Goal: Task Accomplishment & Management: Manage account settings

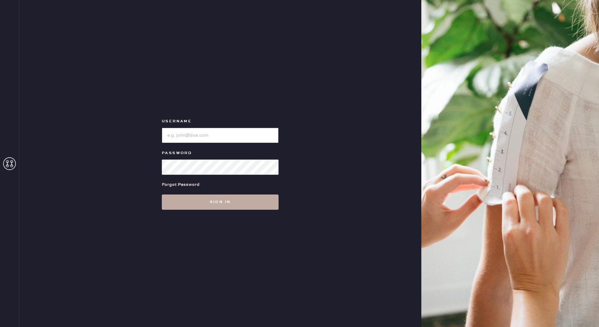
type input "[EMAIL_ADDRESS][DOMAIN_NAME]"
click at [230, 203] on button "Sign in" at bounding box center [220, 201] width 117 height 15
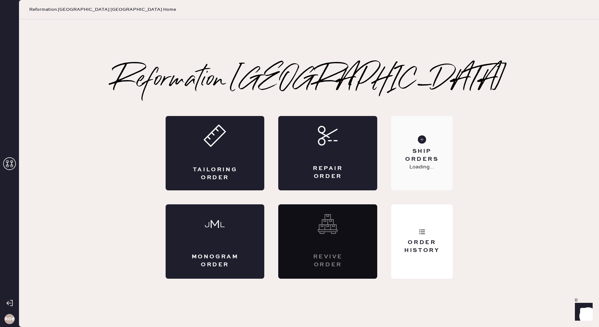
click at [412, 158] on div "Ship Orders" at bounding box center [421, 155] width 51 height 16
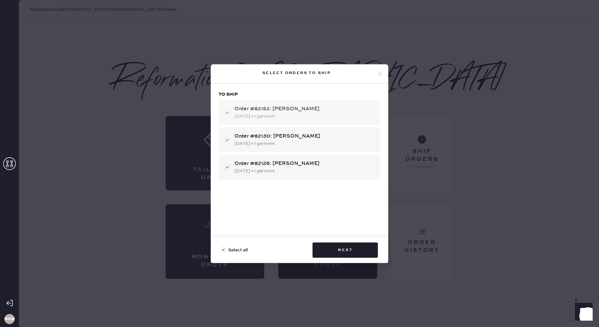
click at [293, 110] on div "Order #82152: [PERSON_NAME]" at bounding box center [305, 109] width 141 height 8
checkbox input "false"
click at [282, 109] on div "Order #82152: [PERSON_NAME]" at bounding box center [305, 109] width 141 height 8
checkbox input "true"
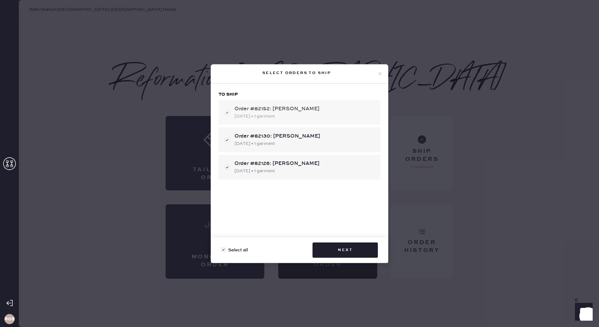
checkbox input "true"
click at [282, 142] on div "[DATE] • 1 garment" at bounding box center [305, 143] width 141 height 7
checkbox input "false"
drag, startPoint x: 293, startPoint y: 161, endPoint x: 301, endPoint y: 175, distance: 15.9
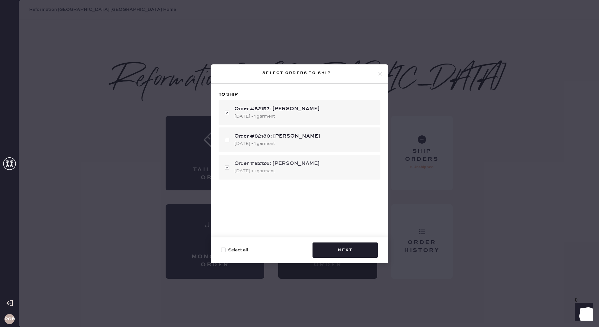
click at [293, 161] on div "Order #82126: [PERSON_NAME]" at bounding box center [305, 164] width 141 height 8
checkbox input "false"
click at [351, 249] on button "Next" at bounding box center [345, 249] width 65 height 15
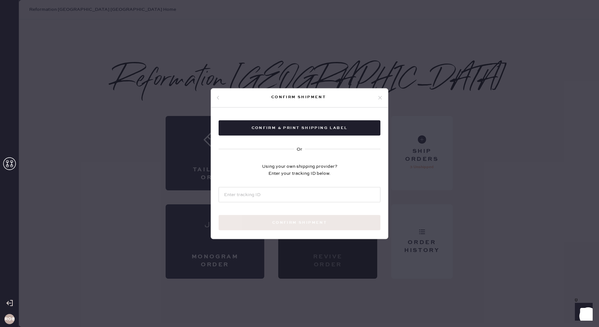
click at [216, 96] on icon at bounding box center [218, 98] width 4 height 4
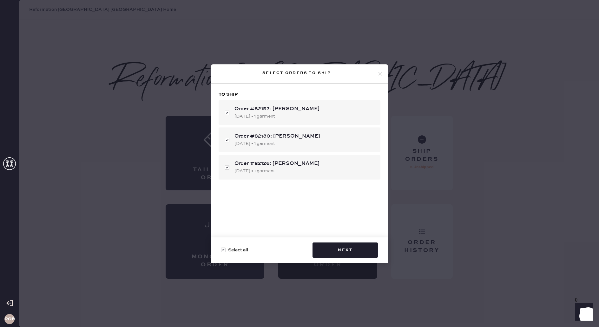
click at [381, 73] on icon at bounding box center [380, 74] width 6 height 6
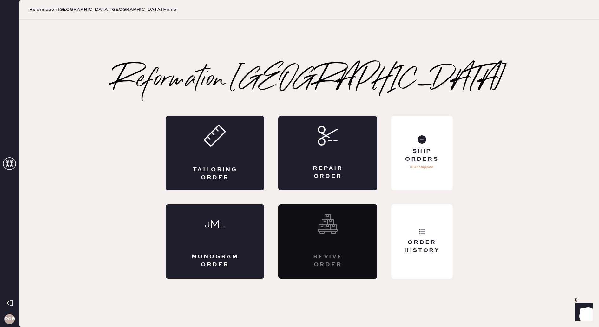
click at [433, 234] on div "Order History" at bounding box center [421, 241] width 61 height 74
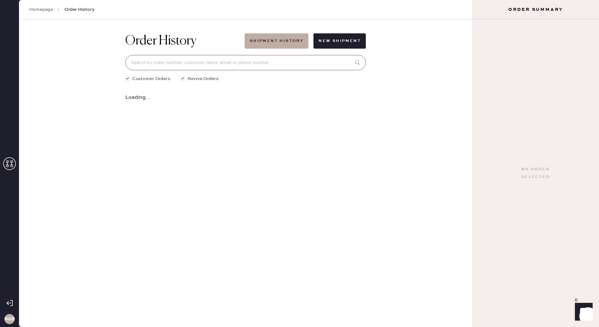
click at [177, 63] on input at bounding box center [245, 62] width 241 height 15
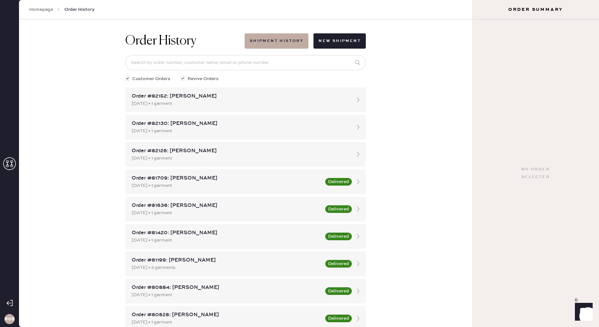
drag, startPoint x: 101, startPoint y: 117, endPoint x: 120, endPoint y: 129, distance: 22.5
click at [102, 117] on div "Order History Shipment History New Shipment Customer Orders Revive Orders Order…" at bounding box center [245, 172] width 453 height 307
click at [223, 104] on div "[DATE] • 1 garment" at bounding box center [240, 103] width 216 height 7
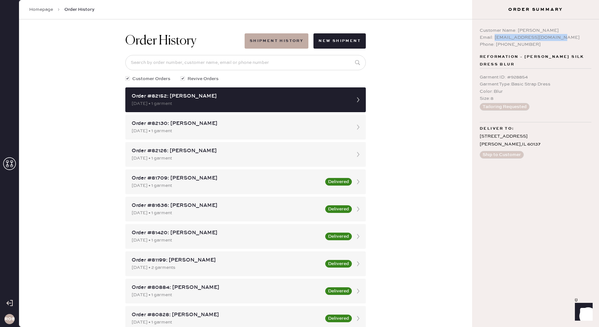
drag, startPoint x: 495, startPoint y: 37, endPoint x: 558, endPoint y: 36, distance: 62.8
click at [558, 36] on div "Email: [EMAIL_ADDRESS][DOMAIN_NAME]" at bounding box center [536, 37] width 112 height 7
copy div "[EMAIL_ADDRESS][DOMAIN_NAME]"
